Goal: Information Seeking & Learning: Learn about a topic

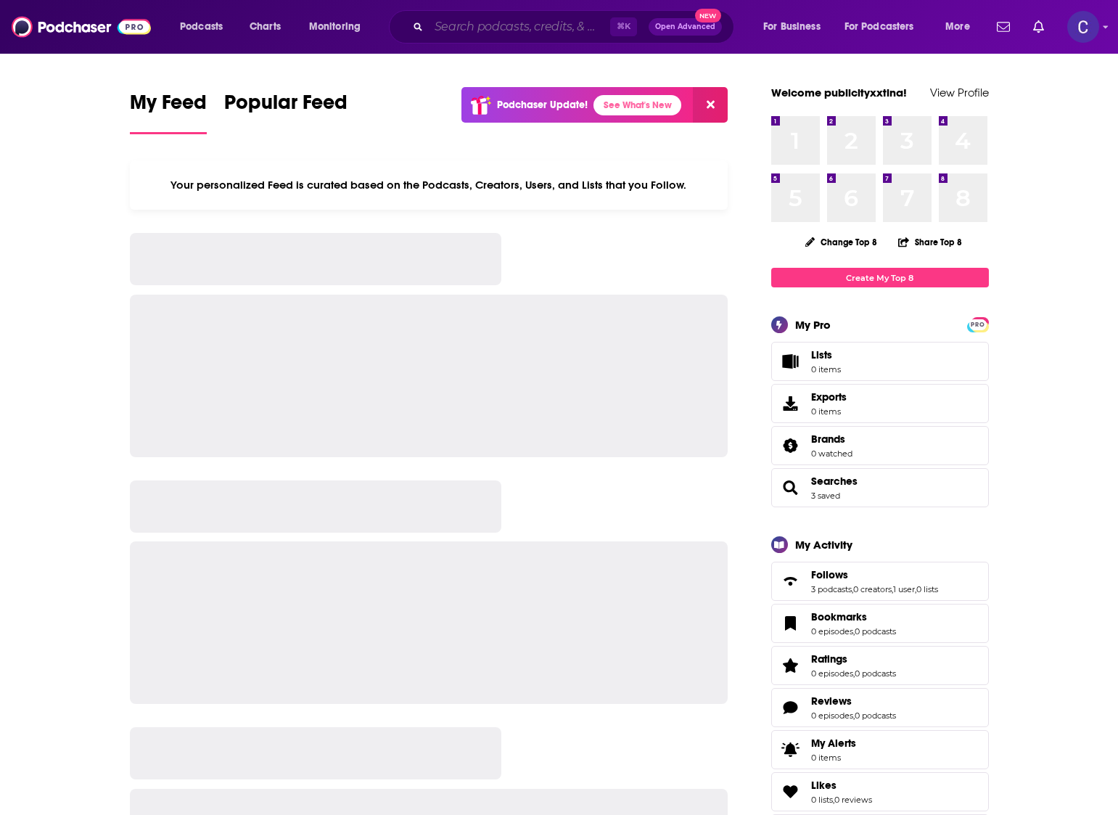
click at [447, 30] on input "Search podcasts, credits, & more..." at bounding box center [519, 26] width 181 height 23
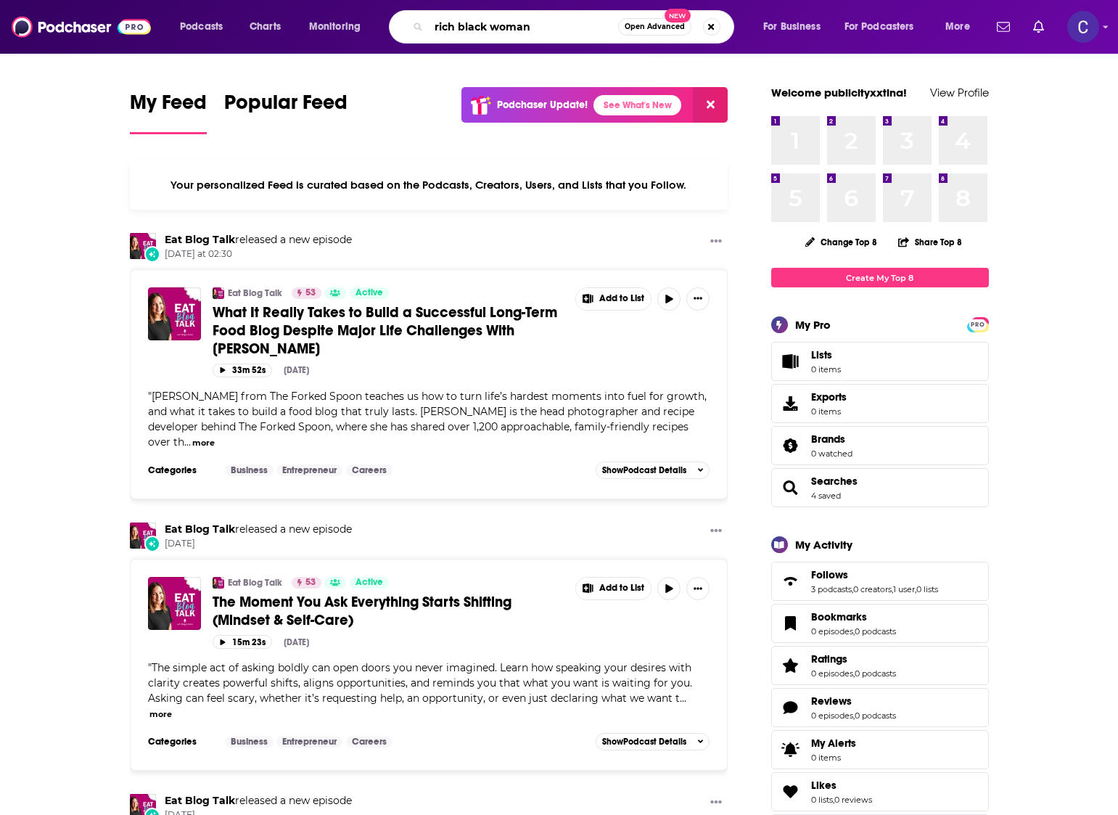
type input "rich black woman"
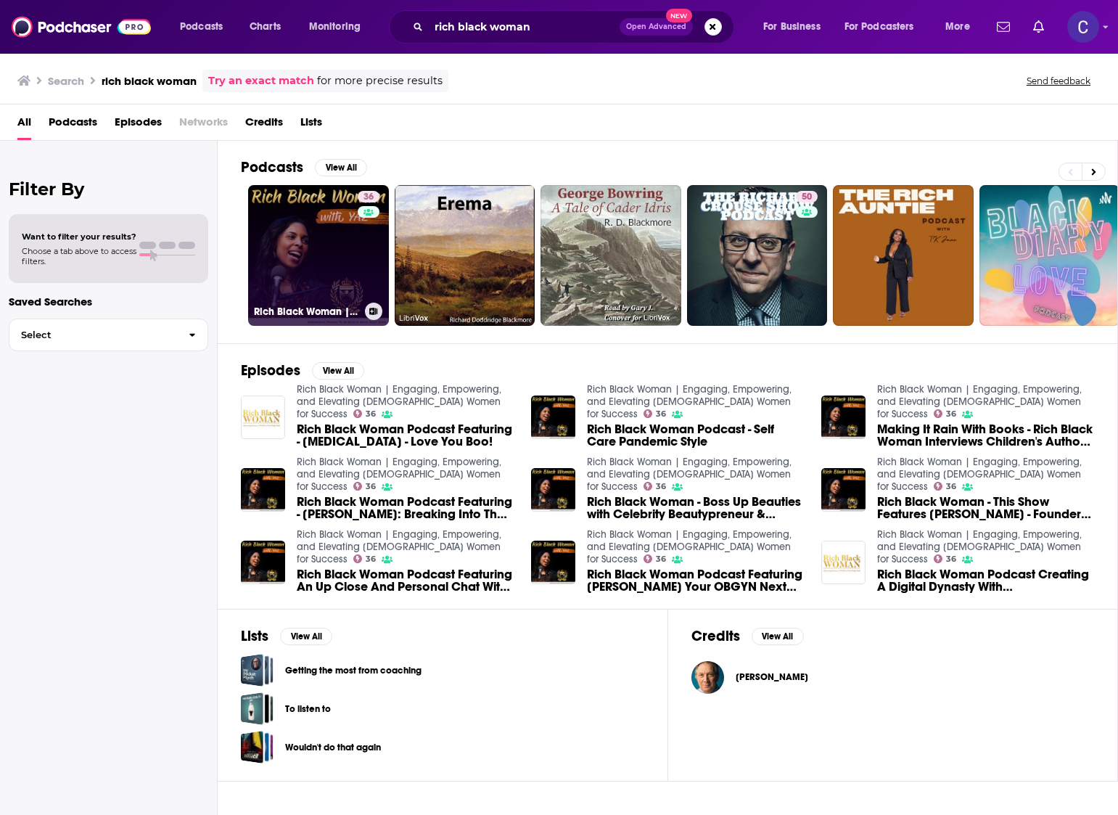
click at [322, 252] on link "36 Rich Black Woman | Engaging, Empowering, and Elevating [DEMOGRAPHIC_DATA] Wo…" at bounding box center [318, 255] width 141 height 141
